Goal: Transaction & Acquisition: Purchase product/service

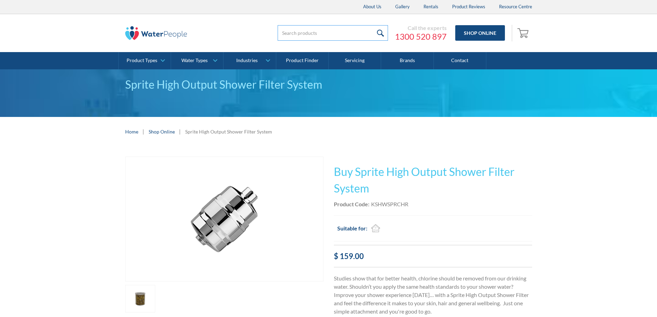
drag, startPoint x: 0, startPoint y: 0, endPoint x: 312, endPoint y: 34, distance: 313.8
click at [312, 34] on input "search" at bounding box center [333, 33] width 110 height 16
type input "shower filters"
click at [373, 25] on input "submit" at bounding box center [380, 33] width 15 height 16
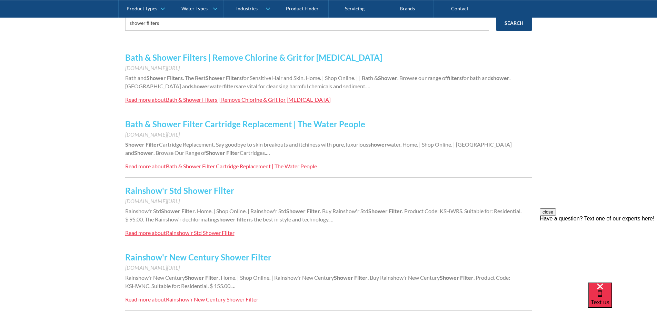
click at [220, 56] on link "Bath & Shower Filters | Remove Chlorine & Grit for [MEDICAL_DATA]" at bounding box center [253, 57] width 257 height 10
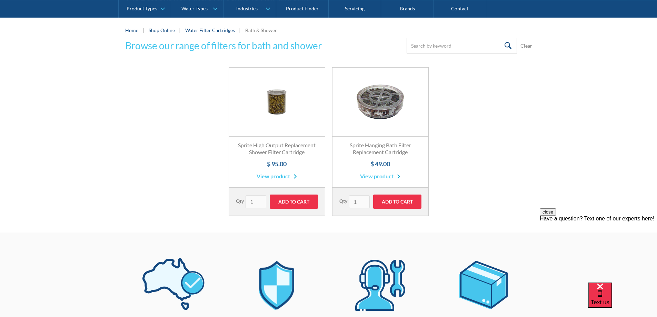
click at [276, 176] on link "View product" at bounding box center [277, 176] width 40 height 8
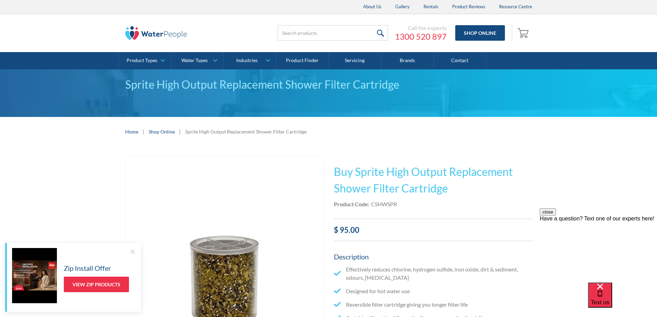
drag, startPoint x: 189, startPoint y: 156, endPoint x: 195, endPoint y: 126, distance: 30.2
click at [182, 111] on div "Sprite High Output Replacement Shower Filter Cartridge" at bounding box center [328, 93] width 657 height 48
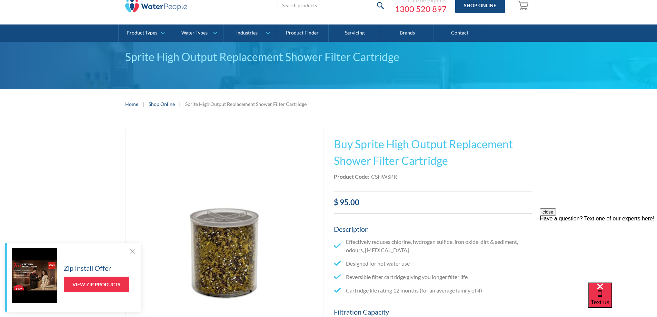
scroll to position [69, 0]
